Goal: Task Accomplishment & Management: Complete application form

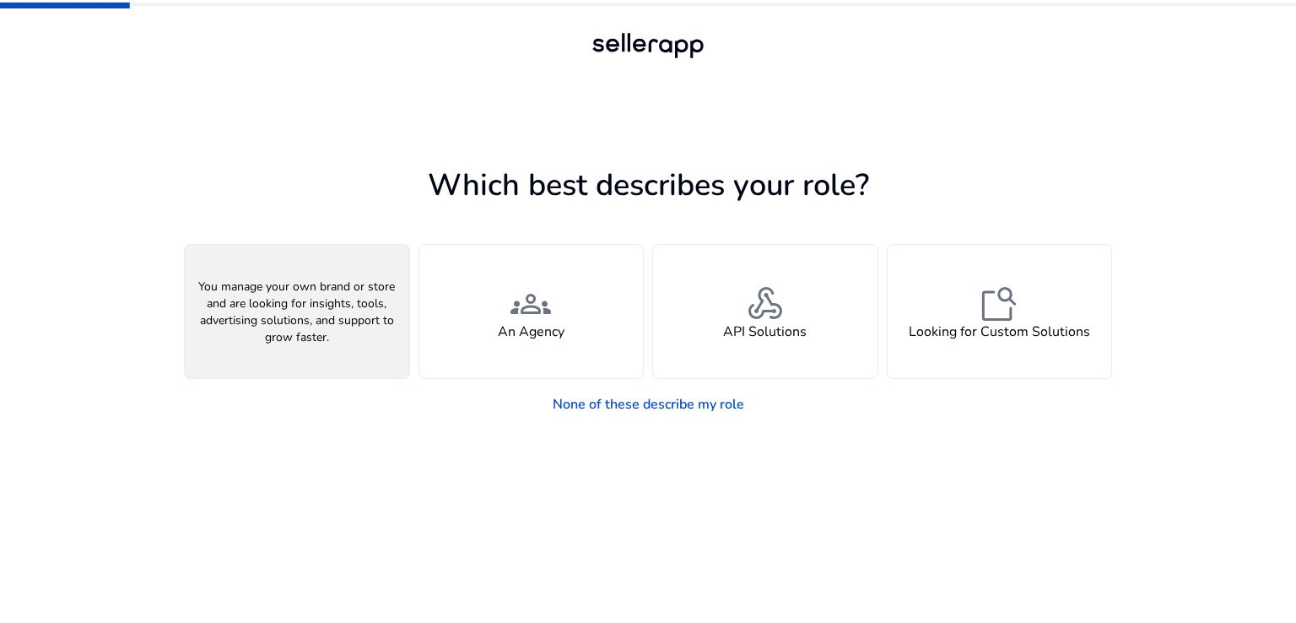
click at [348, 289] on div "person A Seller" at bounding box center [297, 311] width 224 height 133
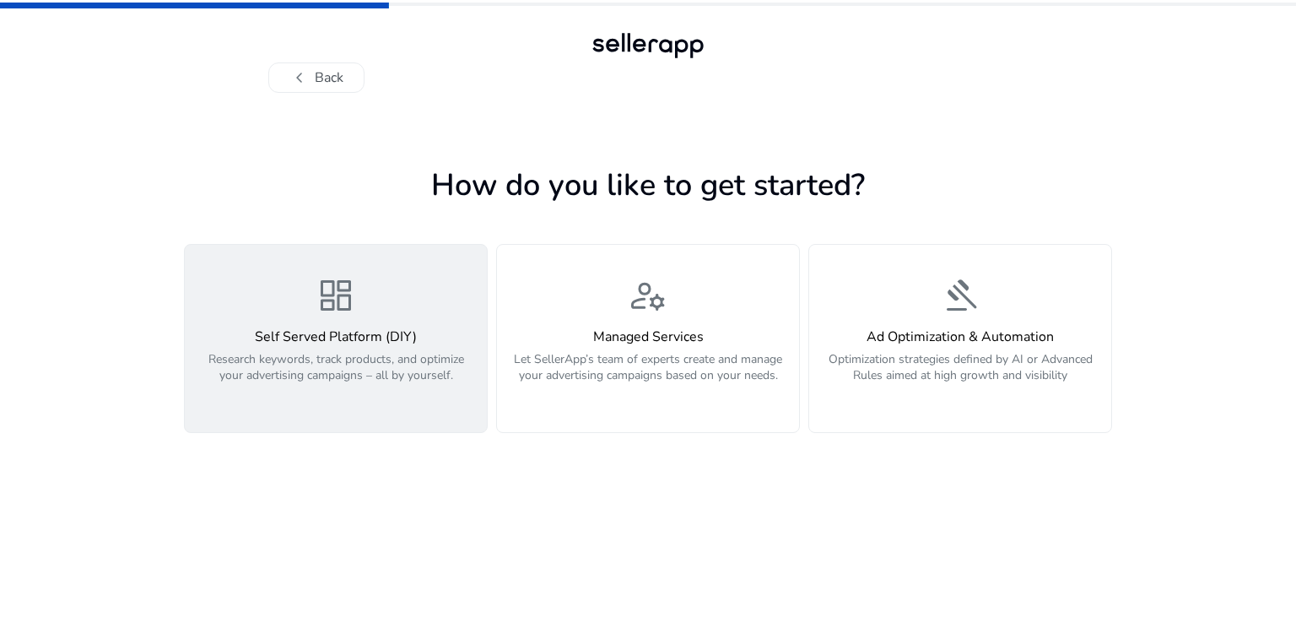
click at [332, 346] on div "Self Served Platform (DIY) Research keywords, track products, and optimize your…" at bounding box center [336, 365] width 282 height 73
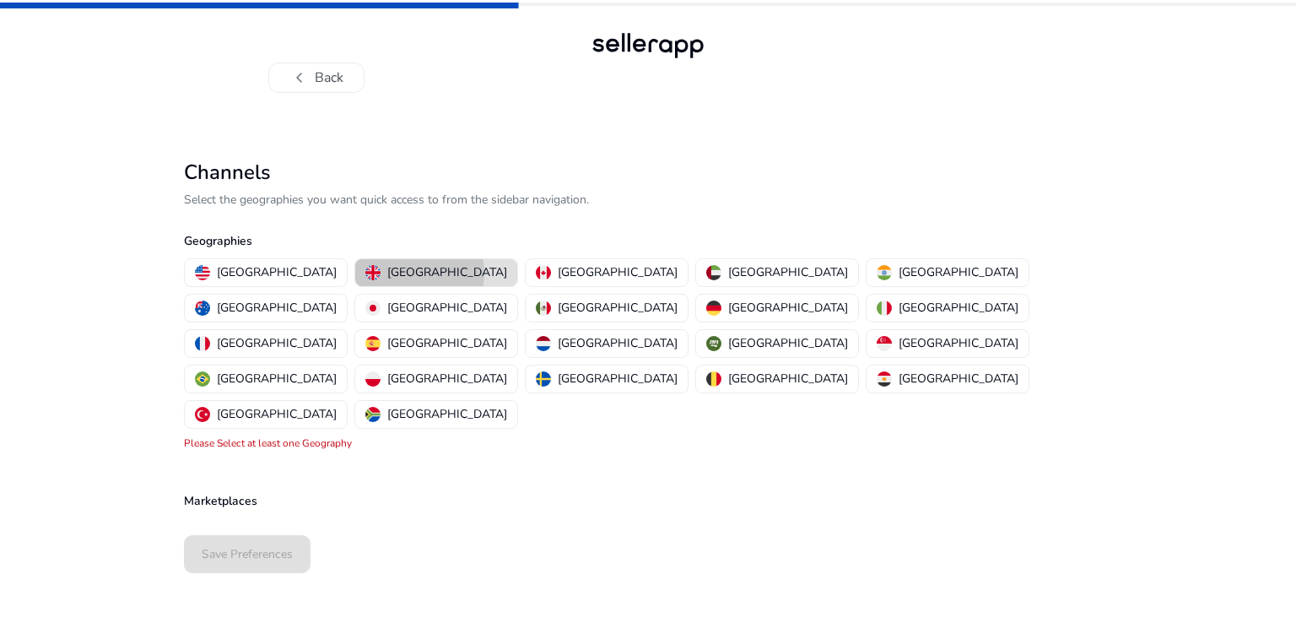
click at [387, 273] on p "[GEOGRAPHIC_DATA]" at bounding box center [447, 272] width 120 height 18
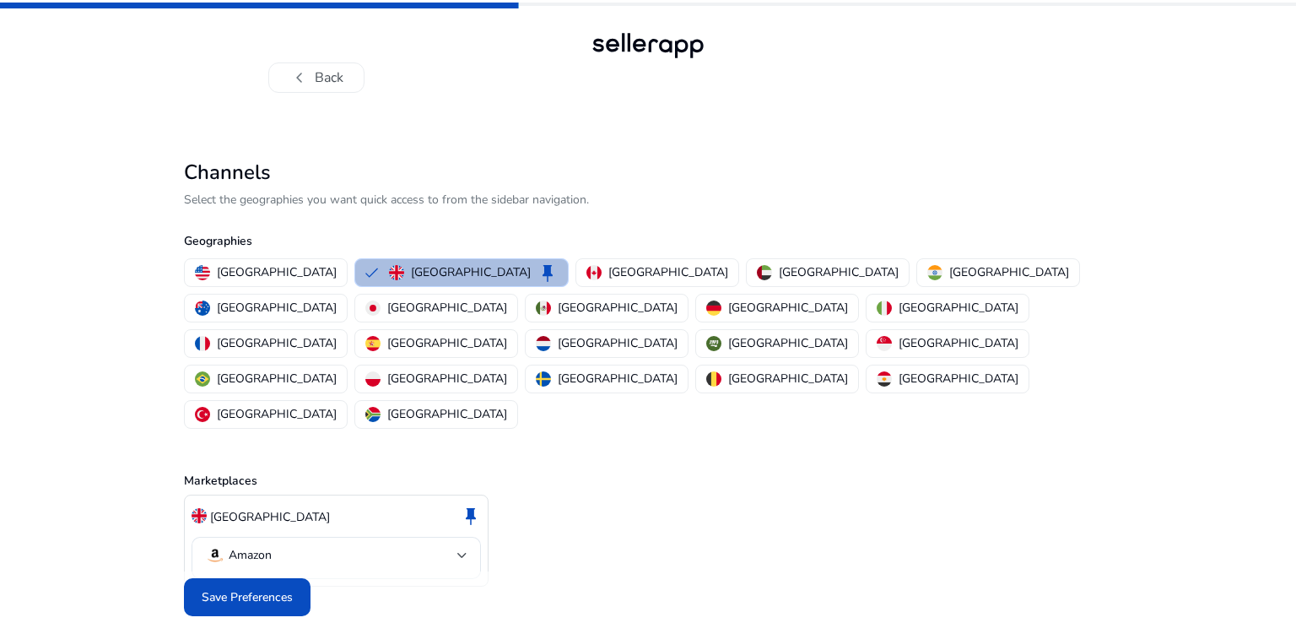
click at [302, 271] on div "[GEOGRAPHIC_DATA] [GEOGRAPHIC_DATA] keep [GEOGRAPHIC_DATA] [GEOGRAPHIC_DATA] [G…" at bounding box center [644, 343] width 935 height 177
click at [355, 267] on button "[GEOGRAPHIC_DATA] keep" at bounding box center [461, 272] width 213 height 27
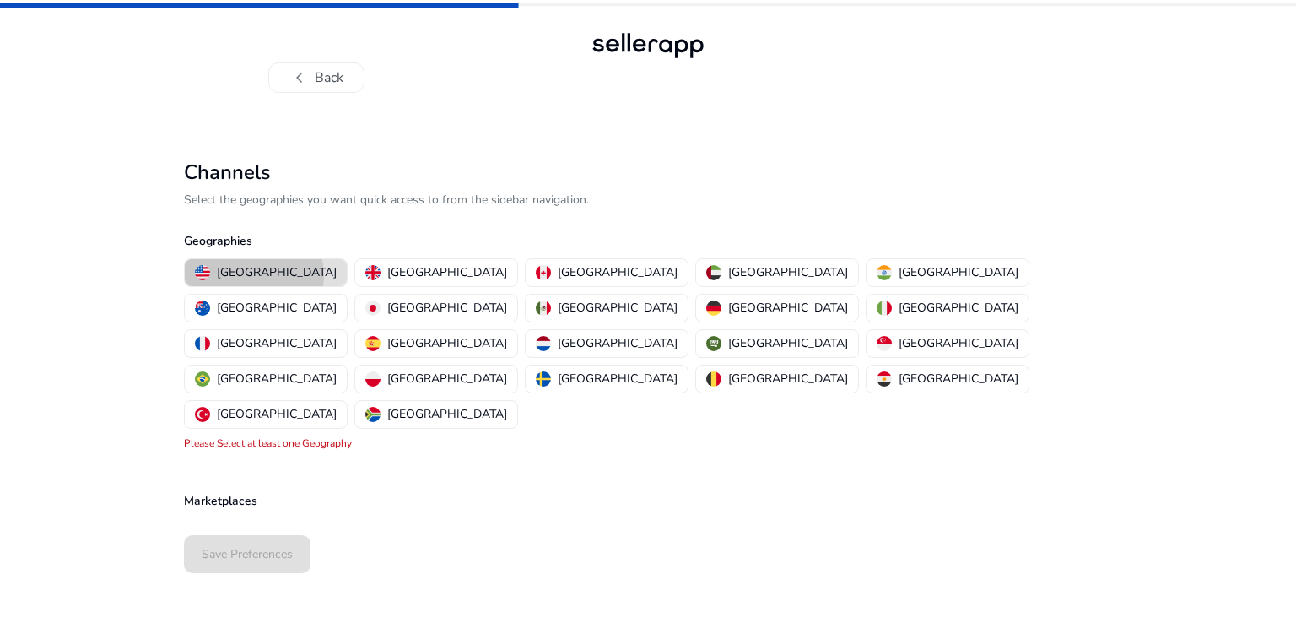
click at [253, 275] on p "[GEOGRAPHIC_DATA]" at bounding box center [277, 272] width 120 height 18
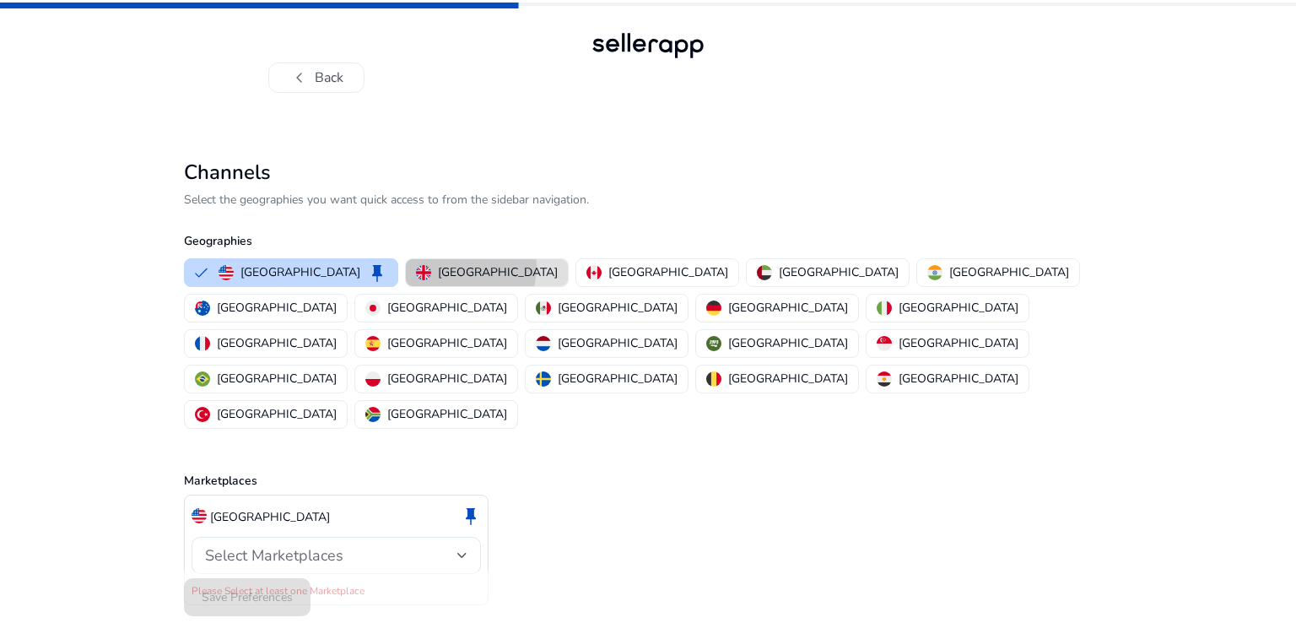
click at [438, 267] on p "[GEOGRAPHIC_DATA]" at bounding box center [498, 272] width 120 height 18
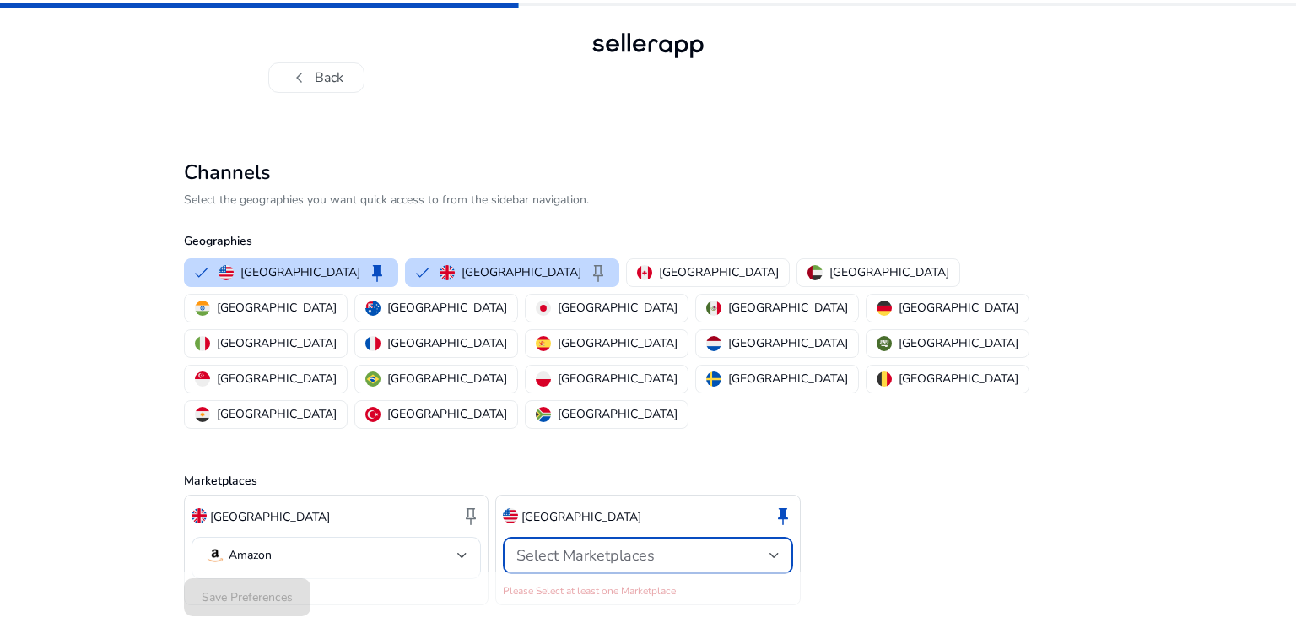
click at [609, 545] on span "Select Marketplaces" at bounding box center [585, 555] width 138 height 20
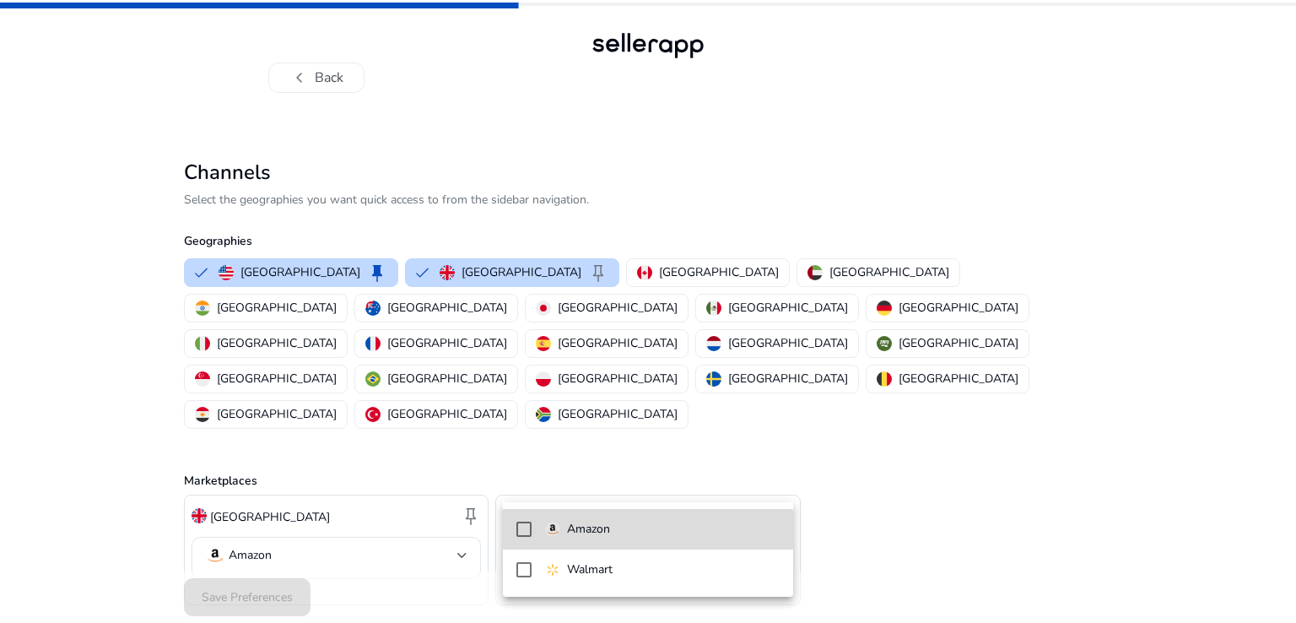
click at [581, 532] on p "Amazon" at bounding box center [588, 529] width 43 height 19
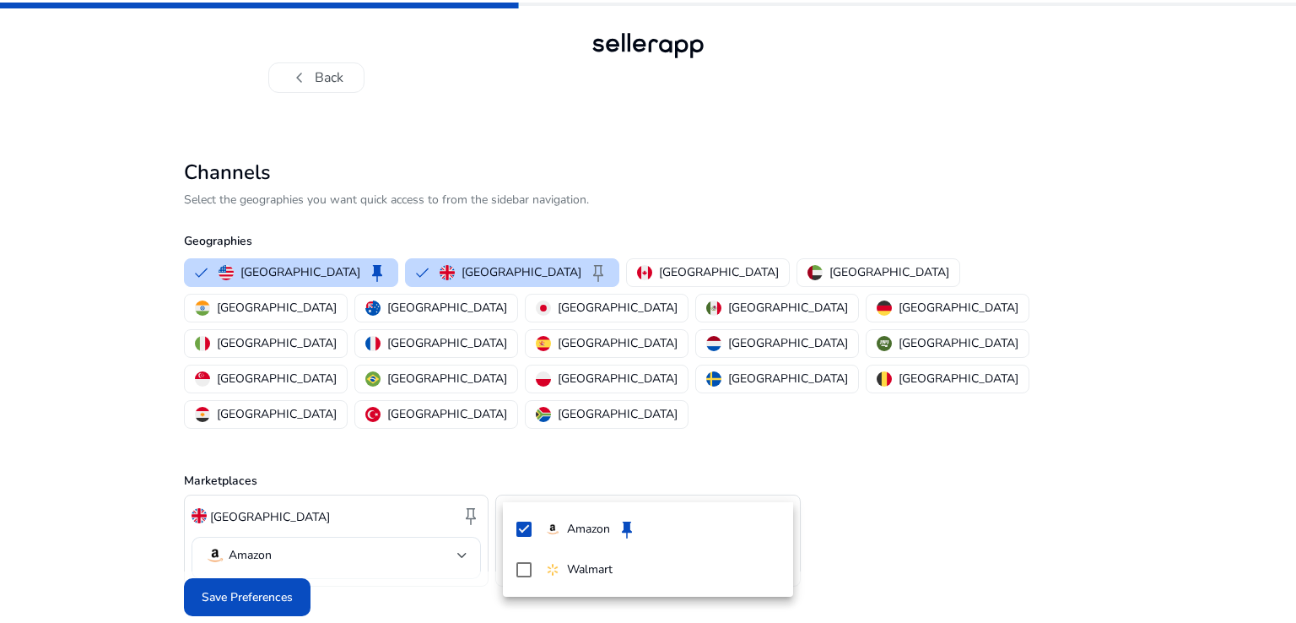
click at [278, 552] on div at bounding box center [648, 311] width 1296 height 623
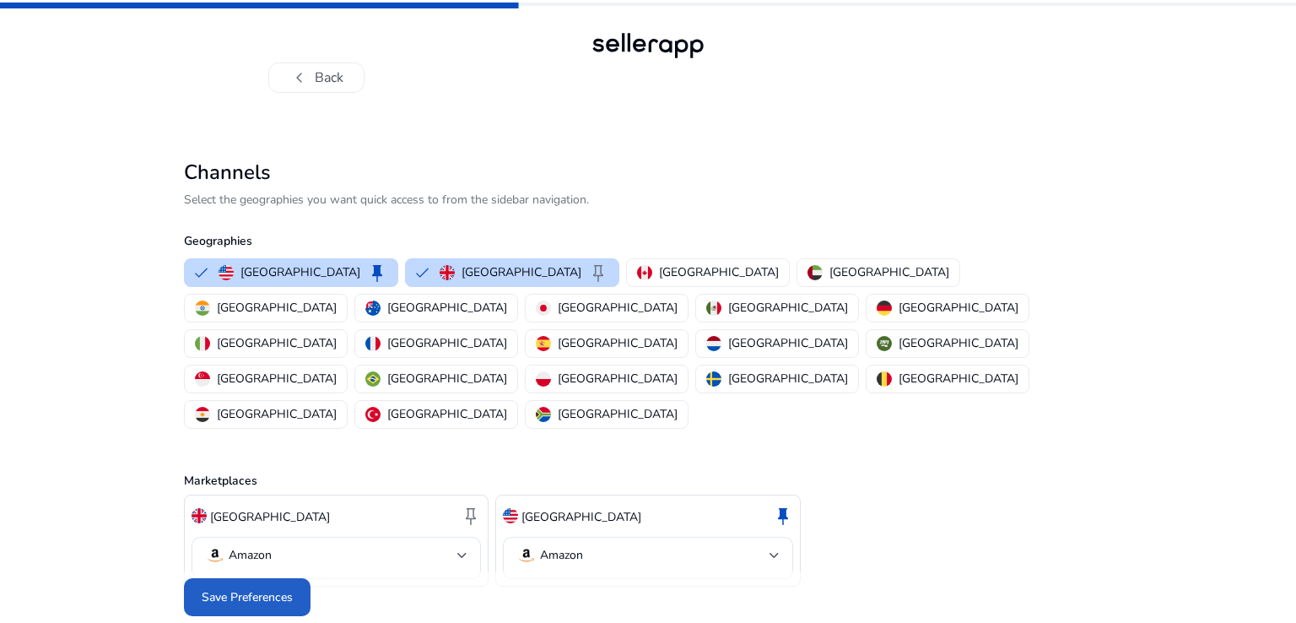
click at [278, 588] on span "Save Preferences" at bounding box center [247, 597] width 91 height 18
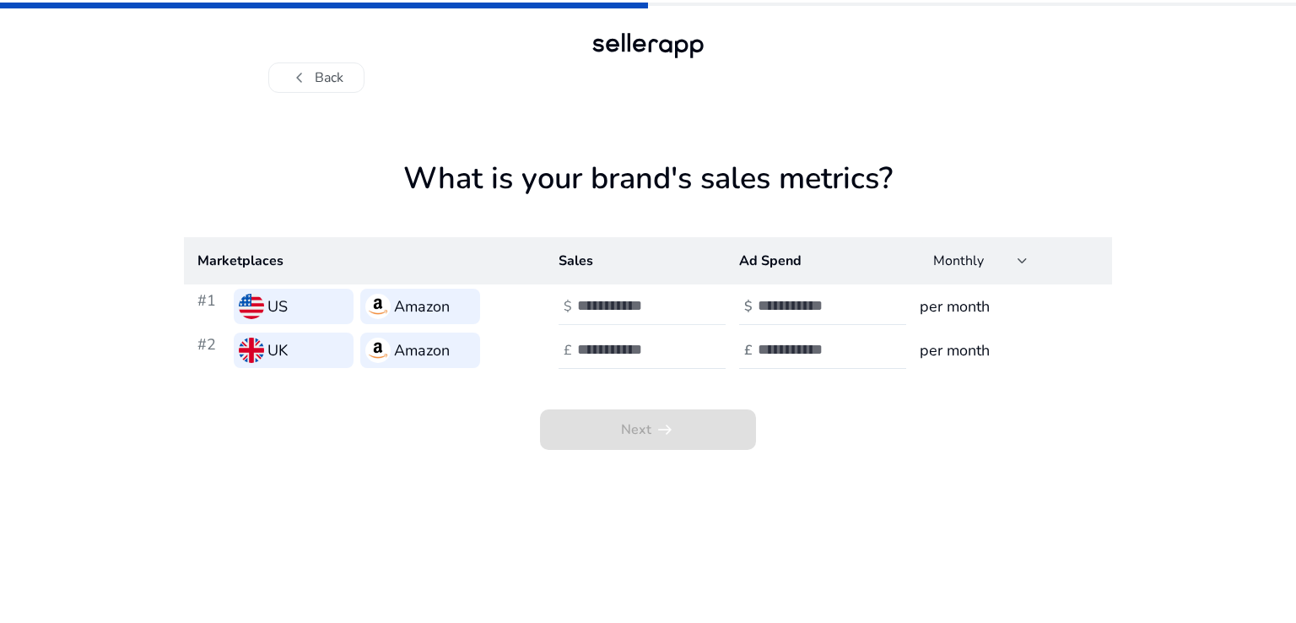
click at [612, 294] on div at bounding box center [653, 306] width 152 height 37
click at [612, 300] on input "number" at bounding box center [634, 305] width 114 height 19
type input "*"
click at [612, 300] on input "number" at bounding box center [634, 305] width 114 height 19
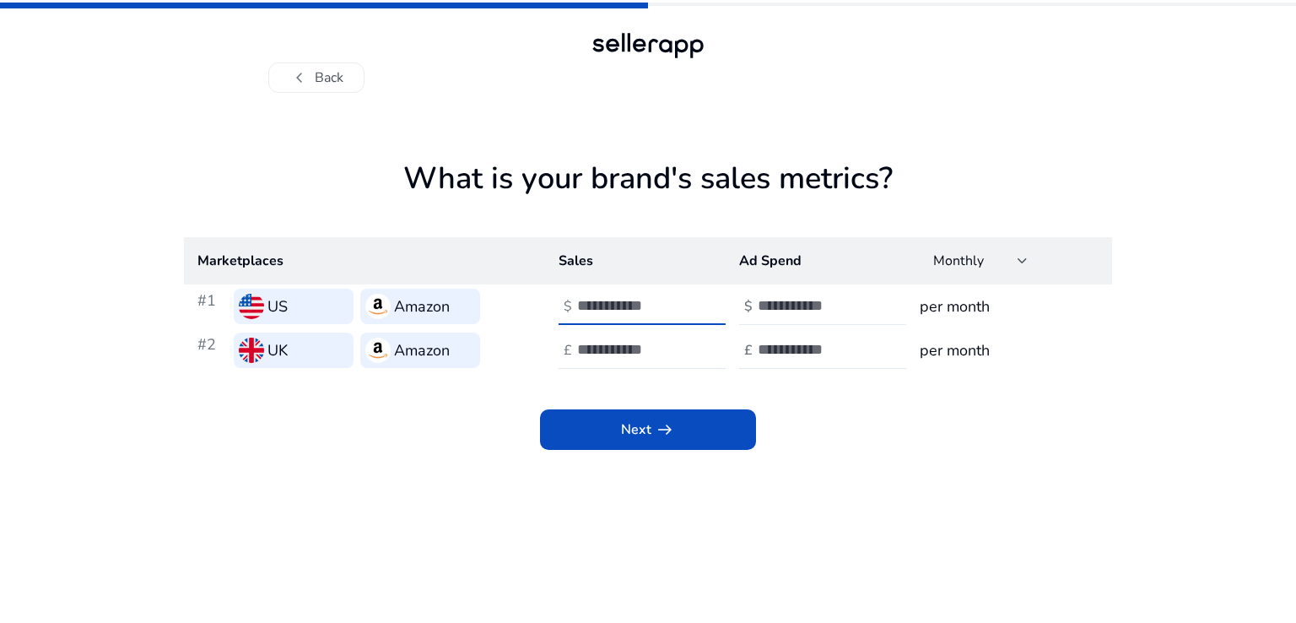
type input "****"
click at [763, 309] on input "*" at bounding box center [815, 305] width 114 height 19
type input "***"
click at [672, 340] on input "number" at bounding box center [634, 349] width 114 height 19
type input "***"
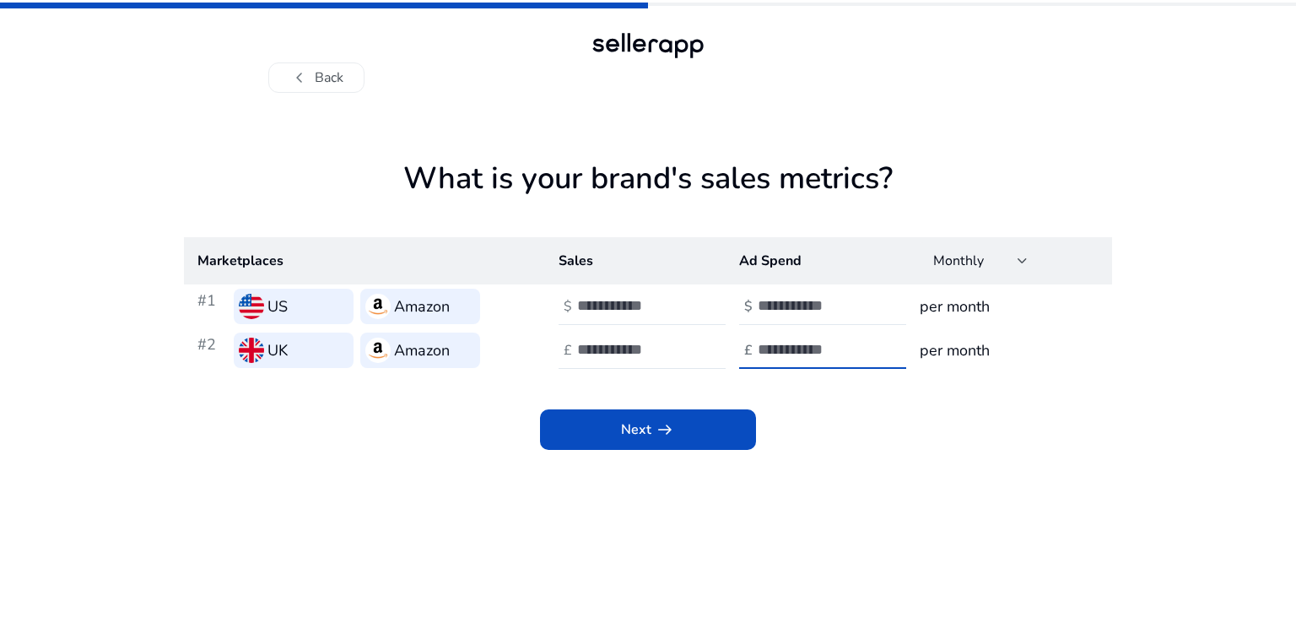
click at [801, 348] on input "number" at bounding box center [815, 349] width 114 height 19
type input "**"
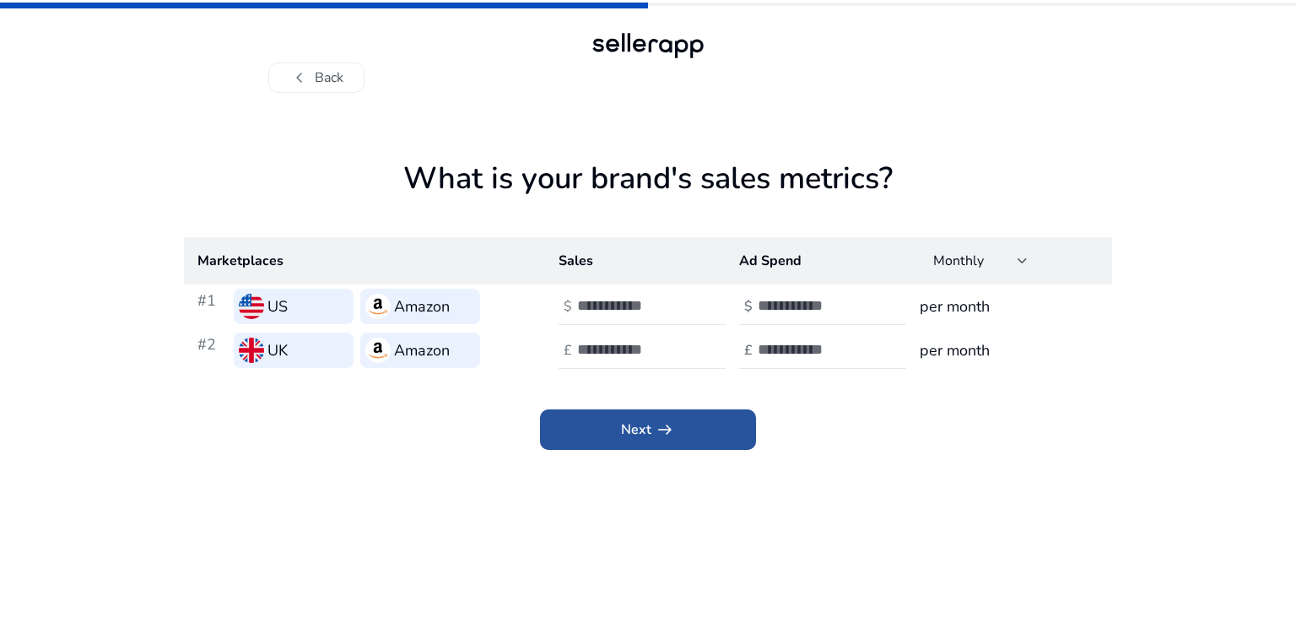
click at [657, 429] on span "arrow_right_alt" at bounding box center [665, 429] width 20 height 20
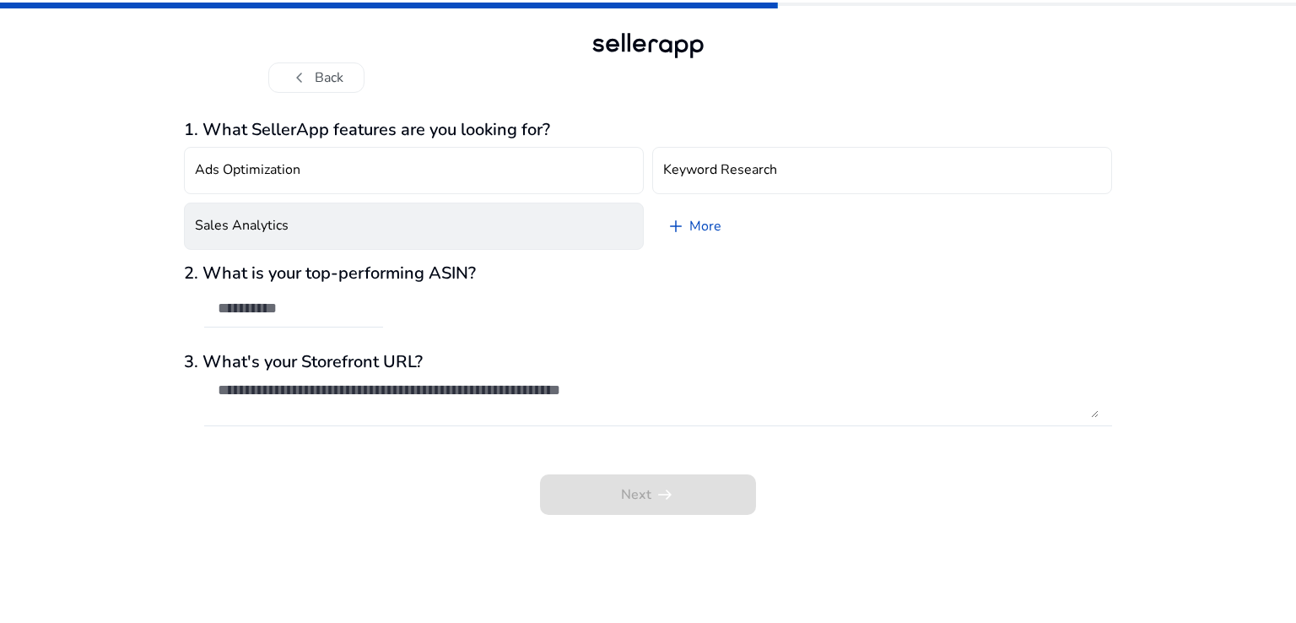
click at [309, 240] on button "Sales Analytics" at bounding box center [414, 226] width 460 height 47
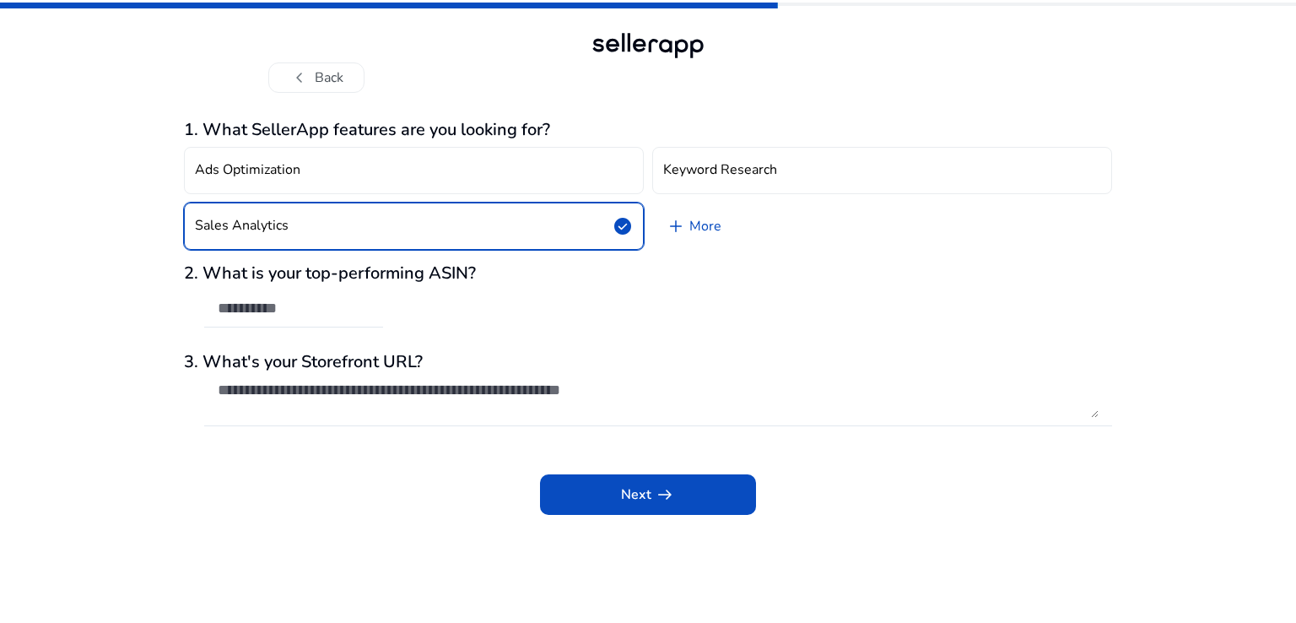
click at [309, 240] on button "Sales Analytics check_circle" at bounding box center [414, 226] width 460 height 47
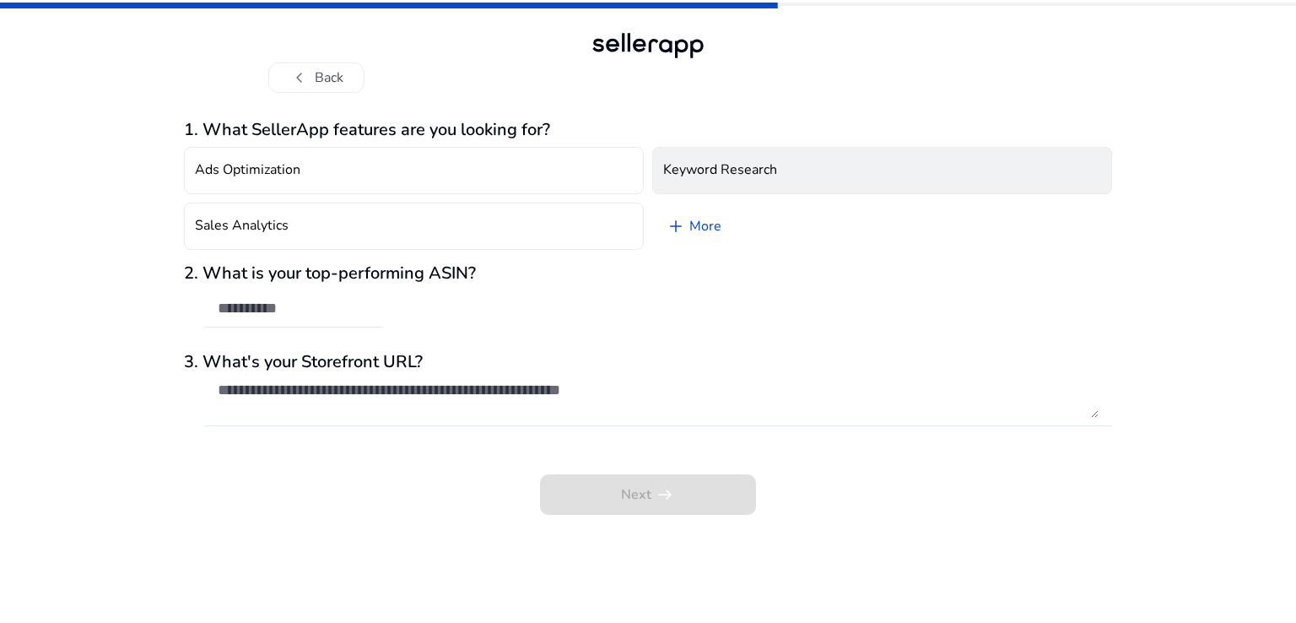
click at [718, 190] on button "Keyword Research" at bounding box center [882, 170] width 460 height 47
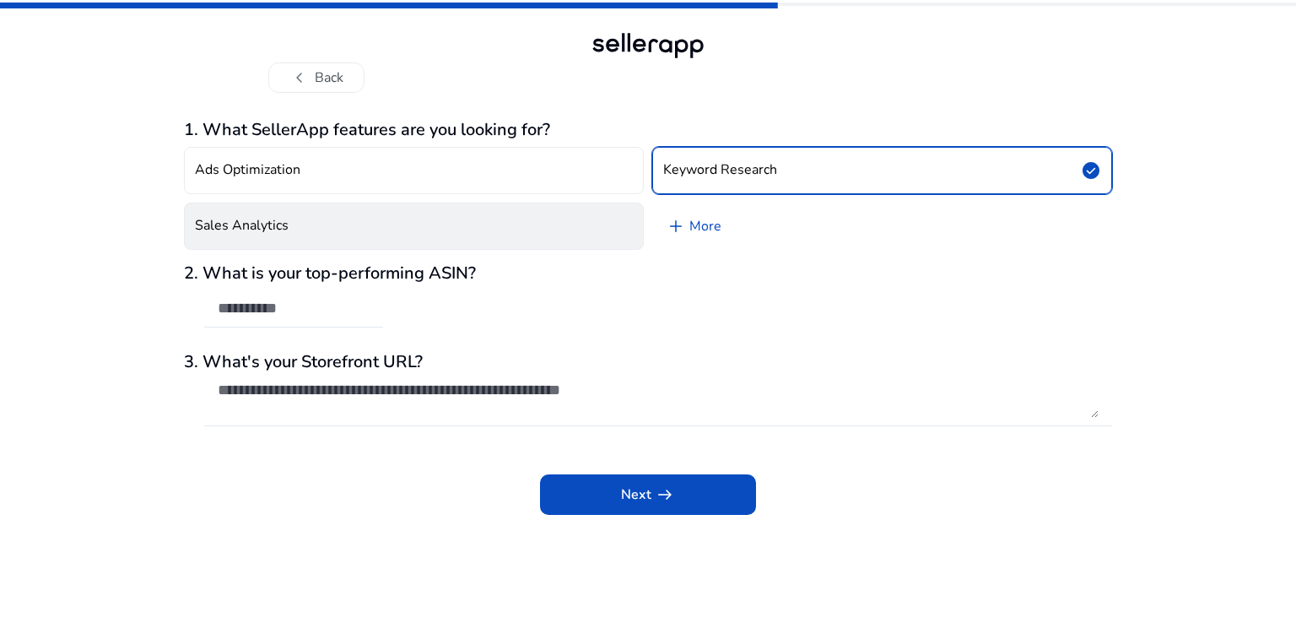
click at [564, 233] on button "Sales Analytics" at bounding box center [414, 226] width 460 height 47
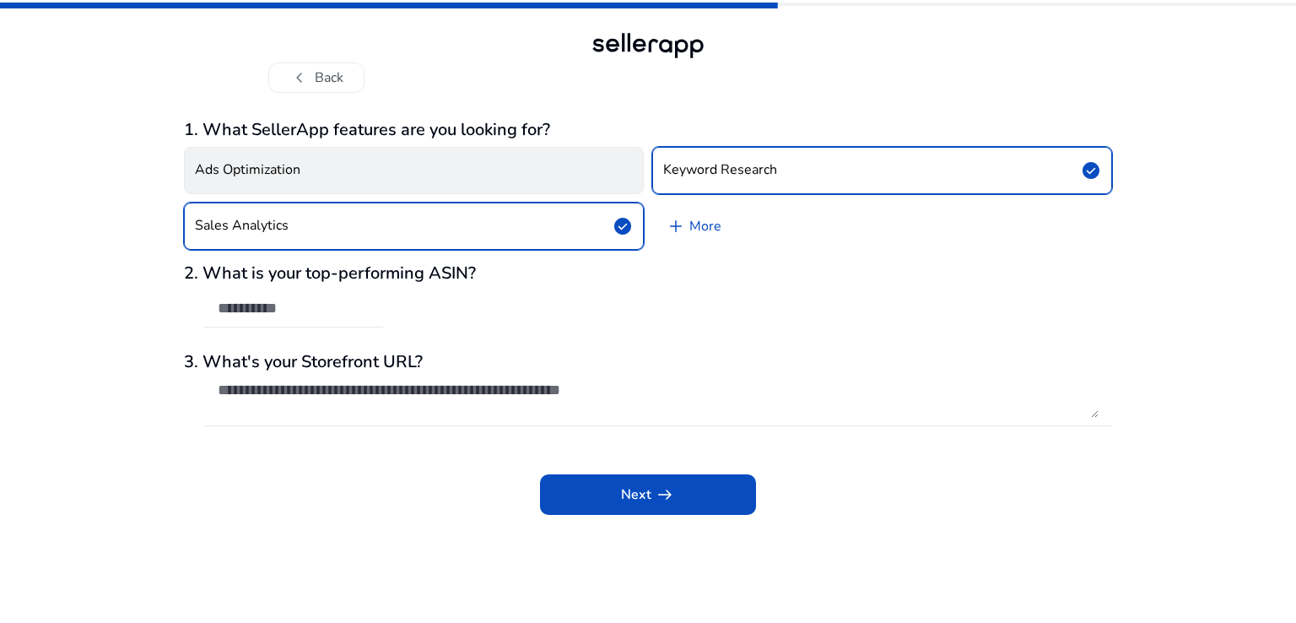
click at [446, 166] on button "Ads Optimization" at bounding box center [414, 170] width 460 height 47
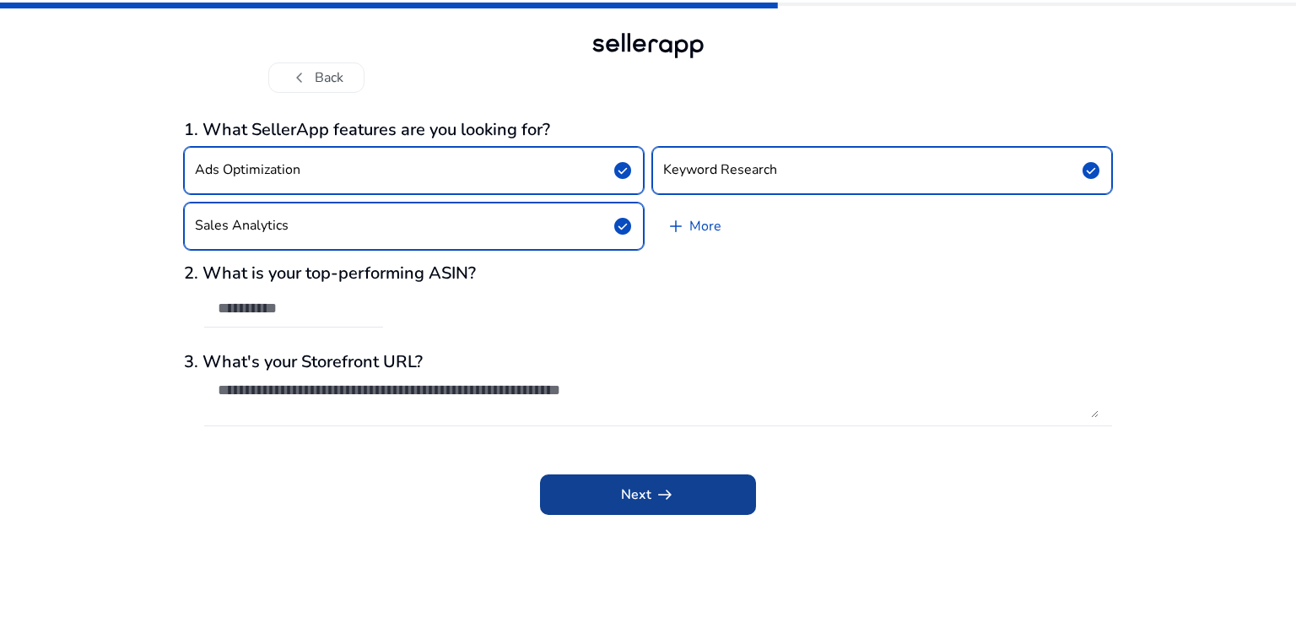
click at [591, 507] on span at bounding box center [648, 494] width 216 height 41
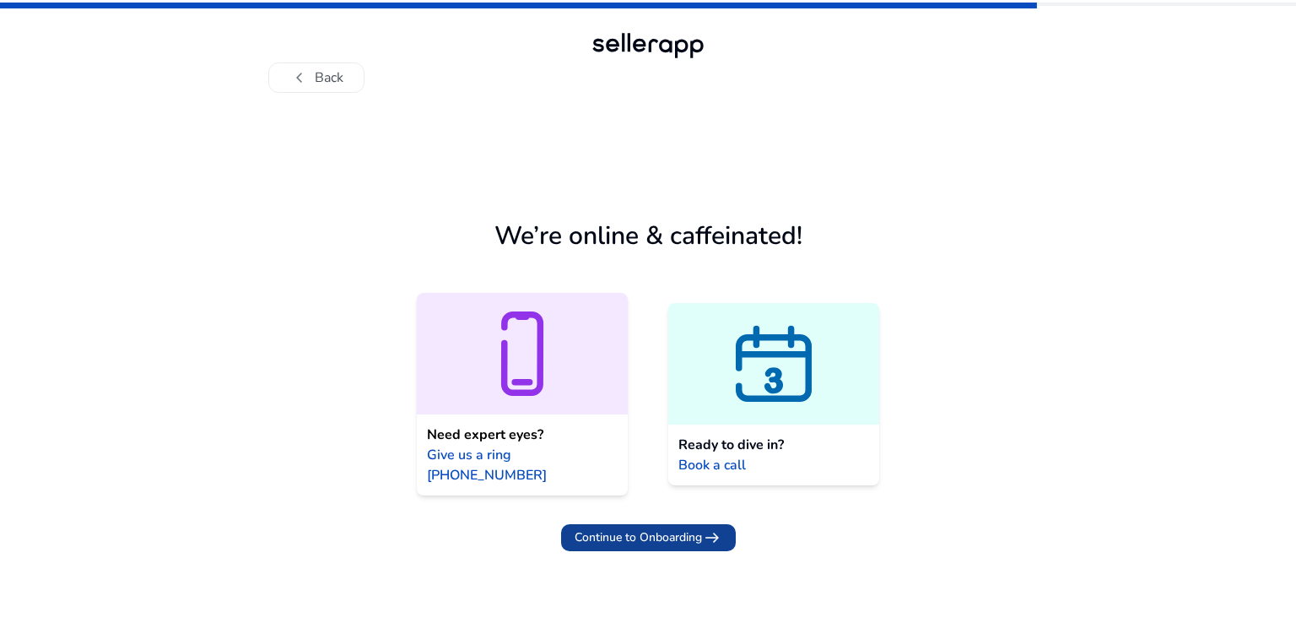
click at [654, 528] on span "Continue to Onboarding" at bounding box center [638, 537] width 127 height 18
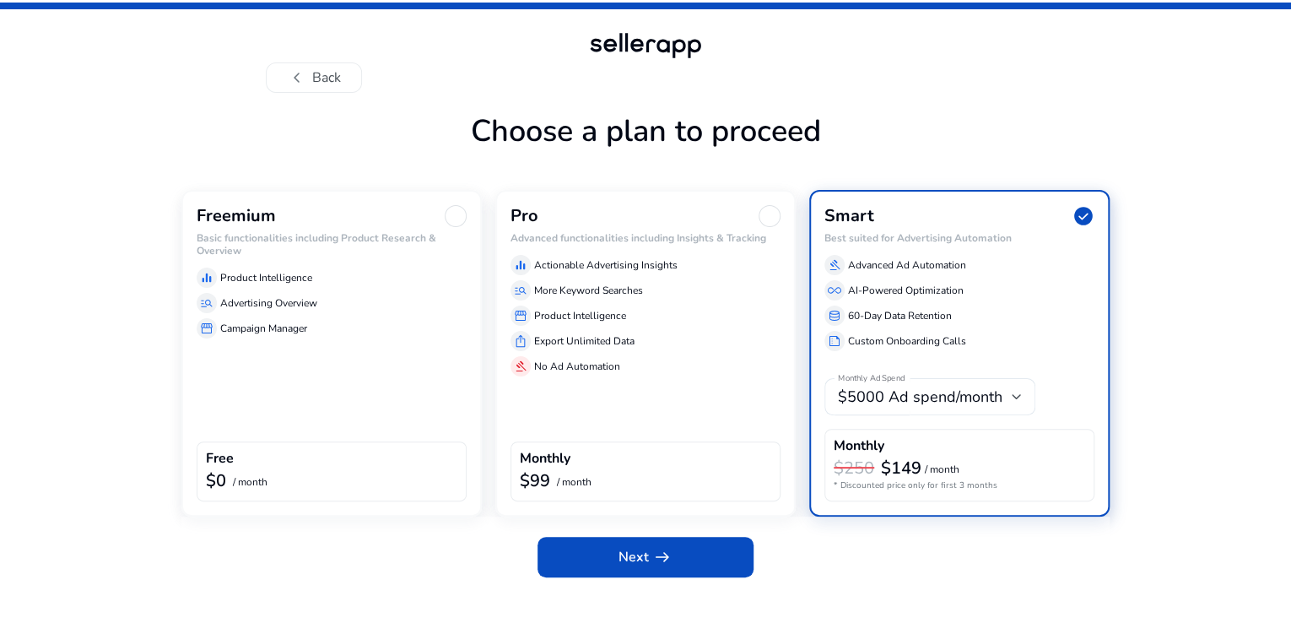
scroll to position [21, 0]
click at [284, 455] on div "Freemium Basic functionalities including Product Research & Overview equalizer …" at bounding box center [331, 353] width 300 height 327
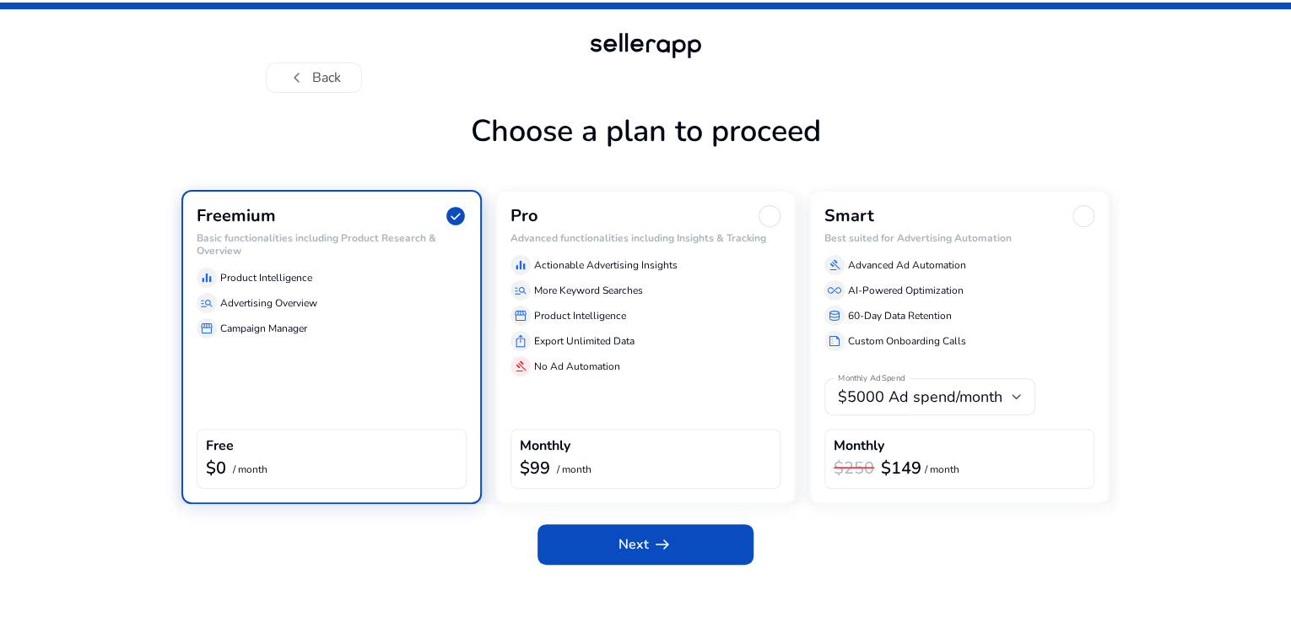
scroll to position [8, 0]
click at [606, 564] on span at bounding box center [645, 544] width 216 height 41
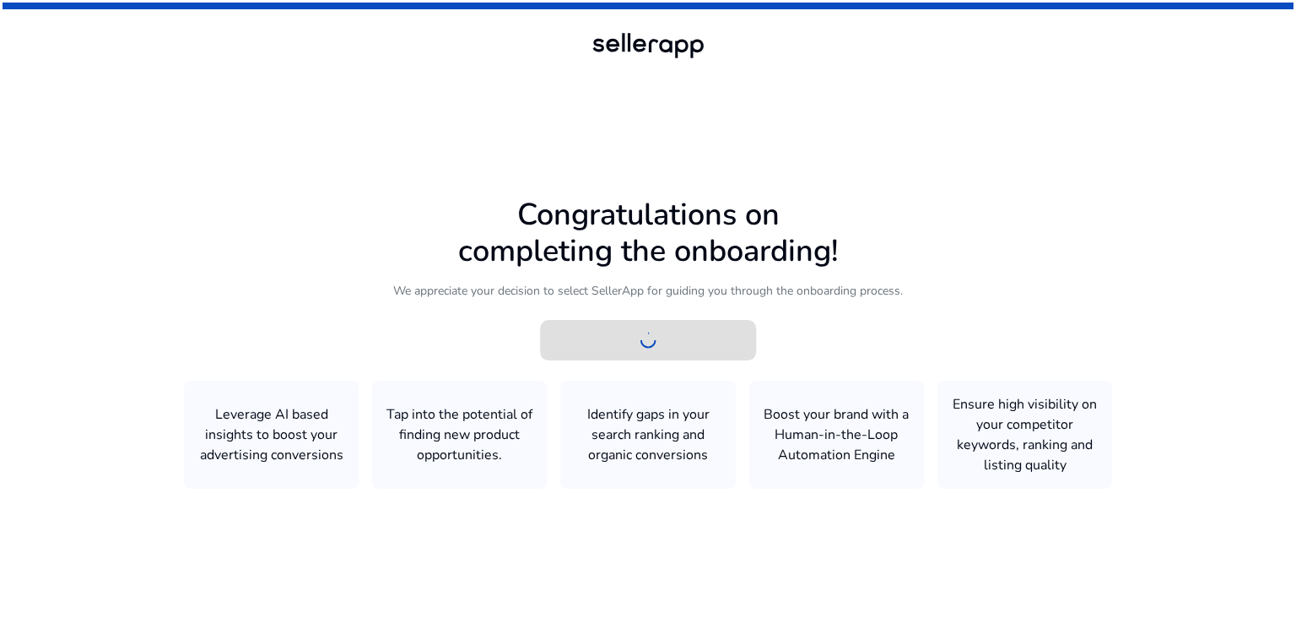
scroll to position [0, 0]
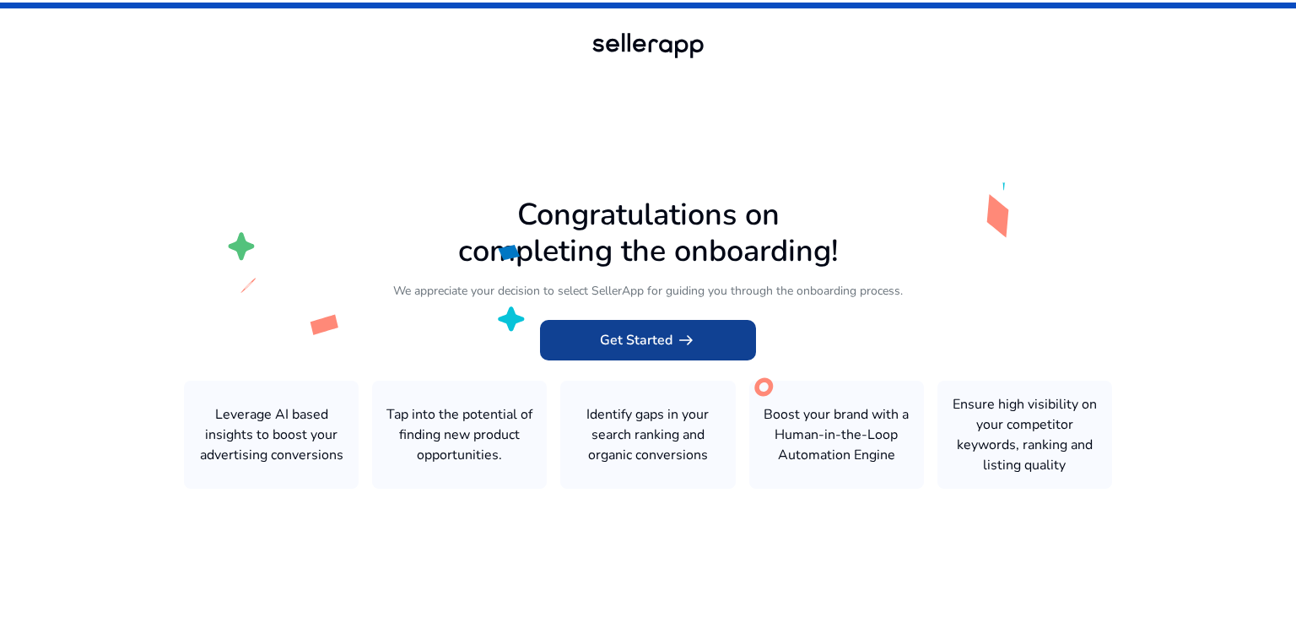
click at [705, 348] on span at bounding box center [648, 340] width 216 height 41
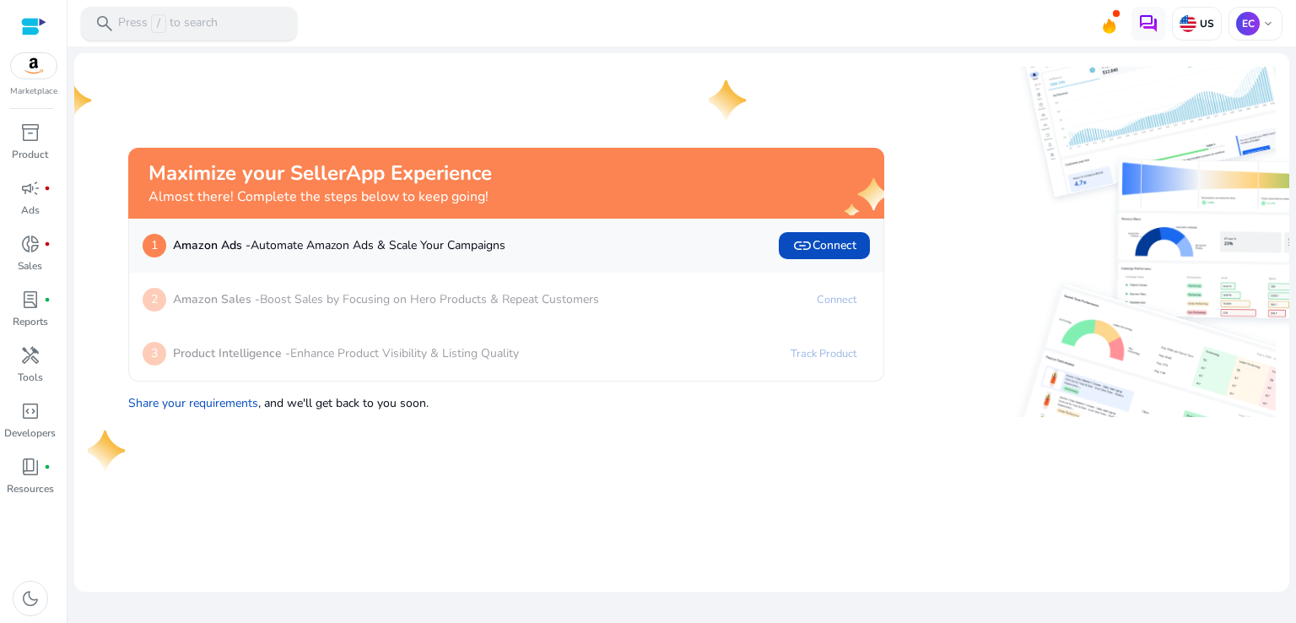
click at [179, 30] on p "Press / to search" at bounding box center [168, 23] width 100 height 19
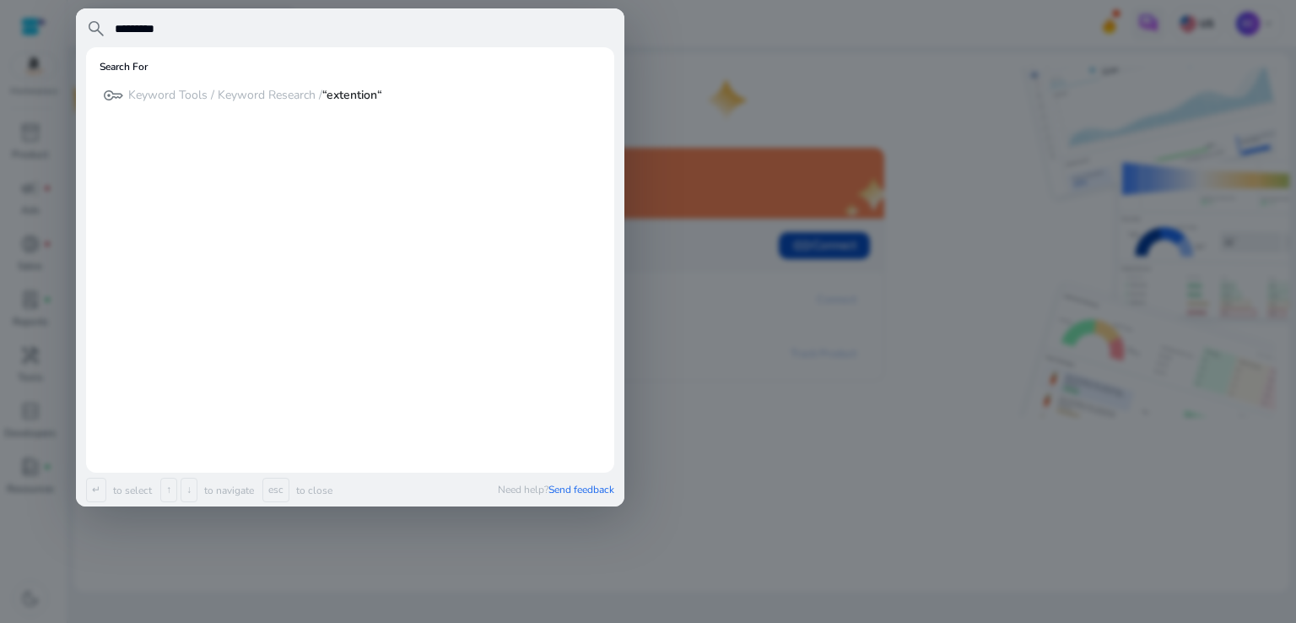
type input "*********"
type input "*"
type input "******"
click at [651, 231] on div at bounding box center [648, 311] width 1296 height 623
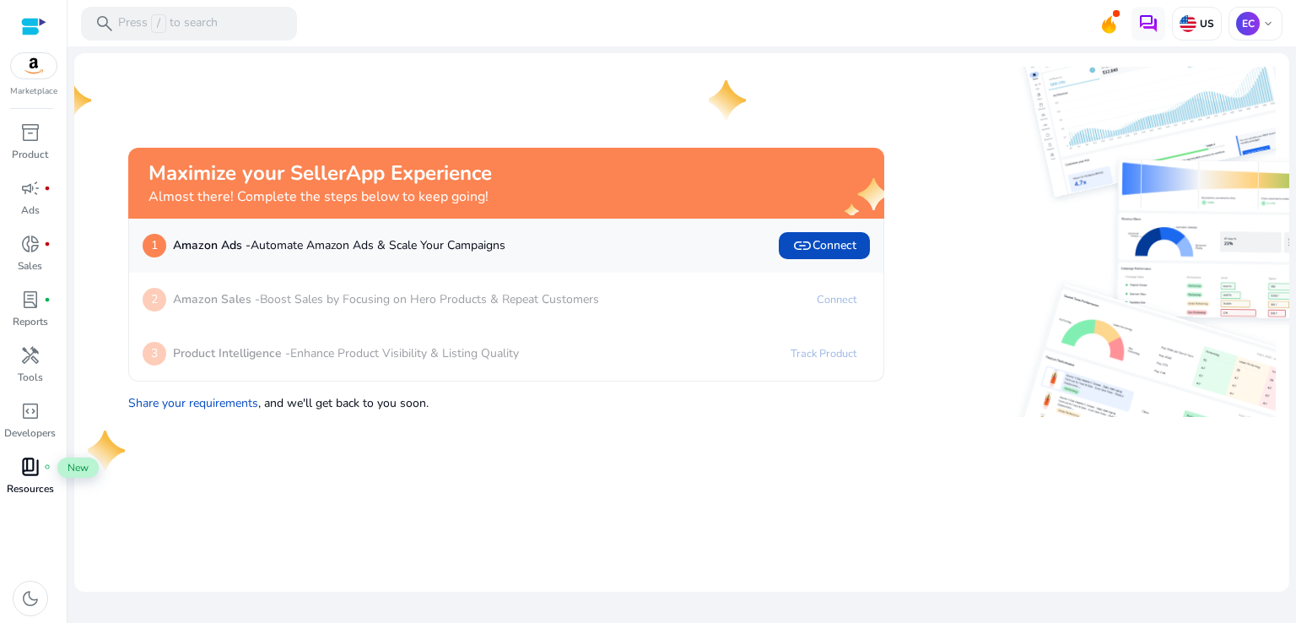
click at [37, 474] on span "book_4" at bounding box center [30, 466] width 20 height 20
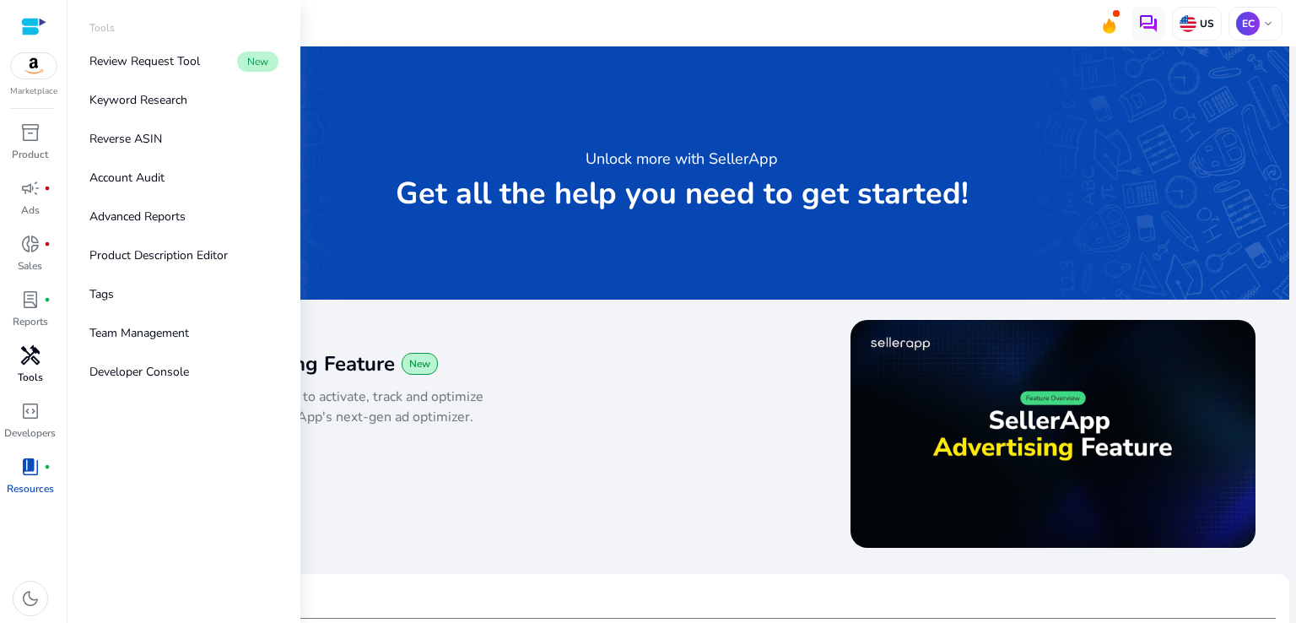
click at [41, 381] on p "Tools" at bounding box center [30, 377] width 25 height 15
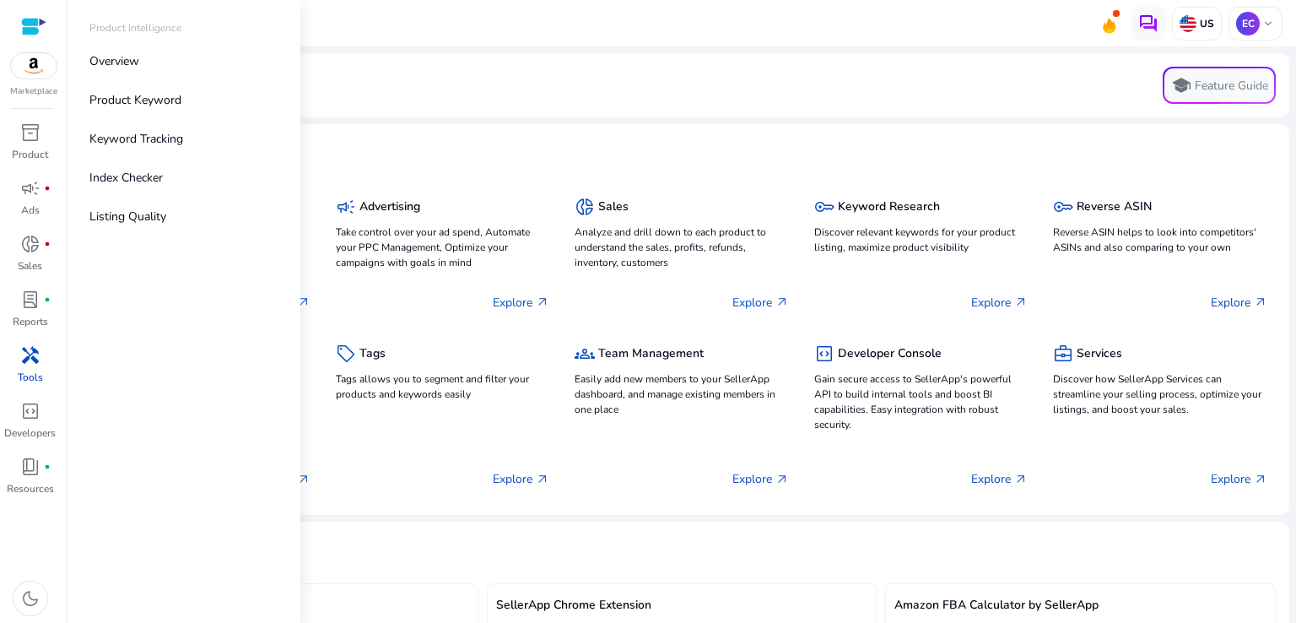
click at [37, 31] on div at bounding box center [33, 26] width 25 height 19
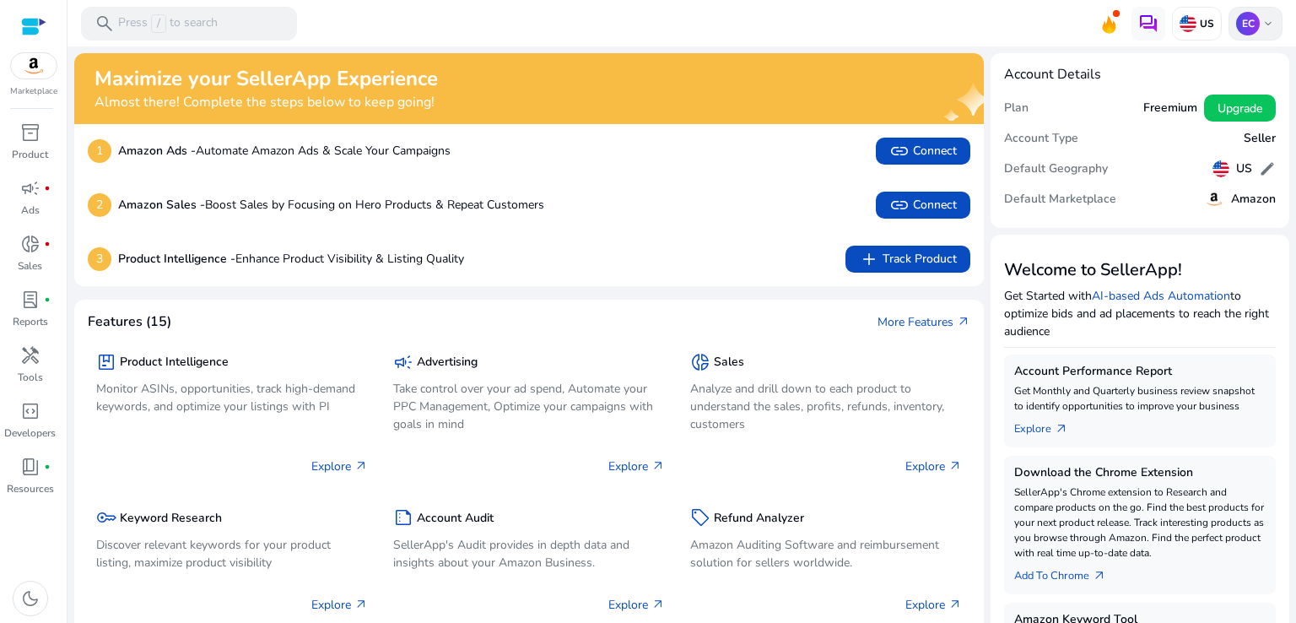
click at [1261, 27] on span "keyboard_arrow_down" at bounding box center [1268, 24] width 14 height 14
